Goal: Task Accomplishment & Management: Manage account settings

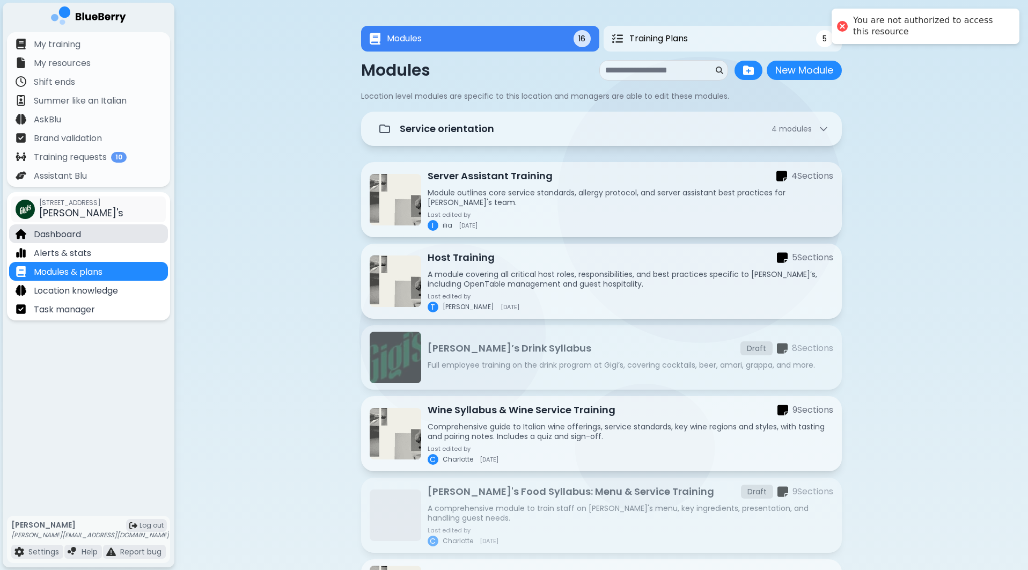
click at [59, 234] on p "Dashboard" at bounding box center [57, 234] width 47 height 13
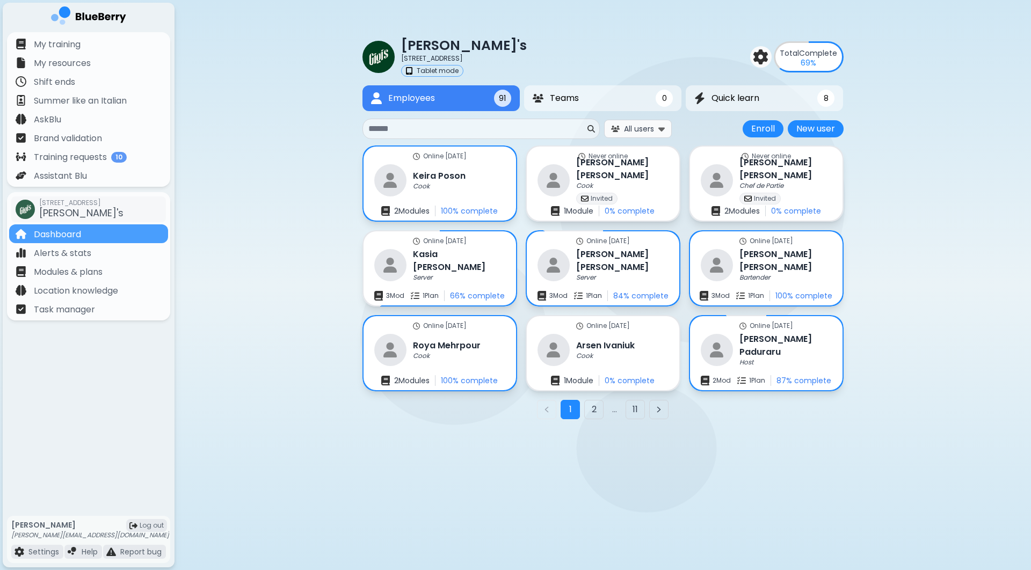
click at [645, 129] on span "All users" at bounding box center [639, 129] width 30 height 10
click at [935, 159] on div "Gigi's 2968 Christmas Way Tablet mode Total Complete 69 % Employees 91 Teams 0 …" at bounding box center [602, 231] width 856 height 462
click at [101, 160] on p "Training requests" at bounding box center [70, 157] width 73 height 13
